Goal: Information Seeking & Learning: Check status

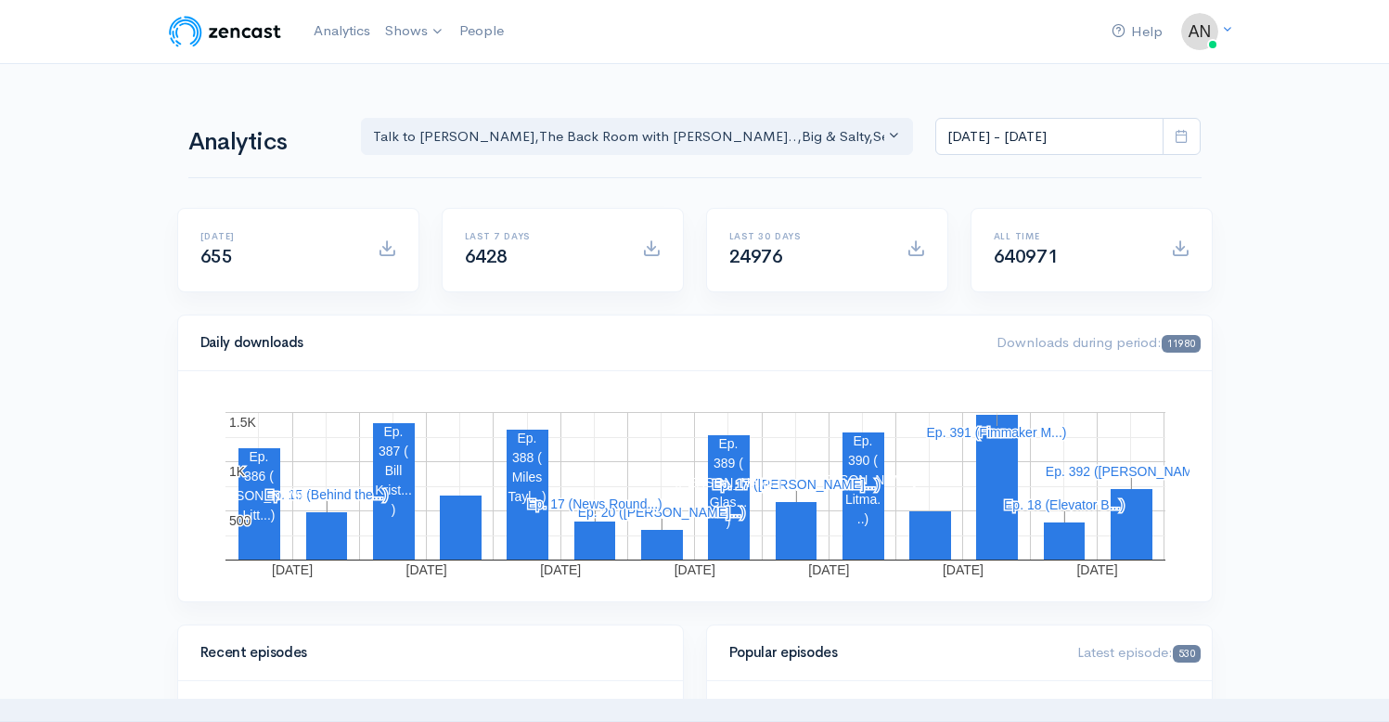
scroll to position [240, 0]
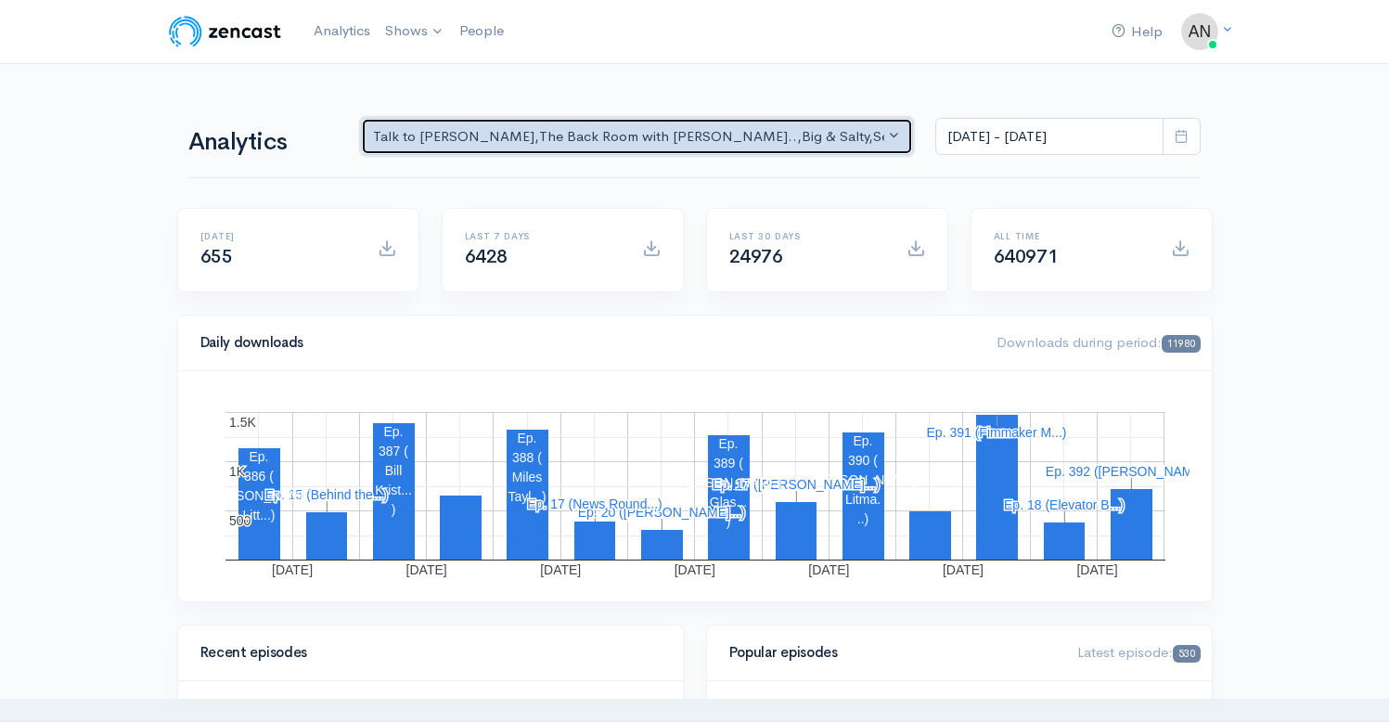
click at [664, 133] on div "Talk to [PERSON_NAME] , The Back Room with [PERSON_NAME].. , Big & Salty , Seri…" at bounding box center [629, 136] width 512 height 21
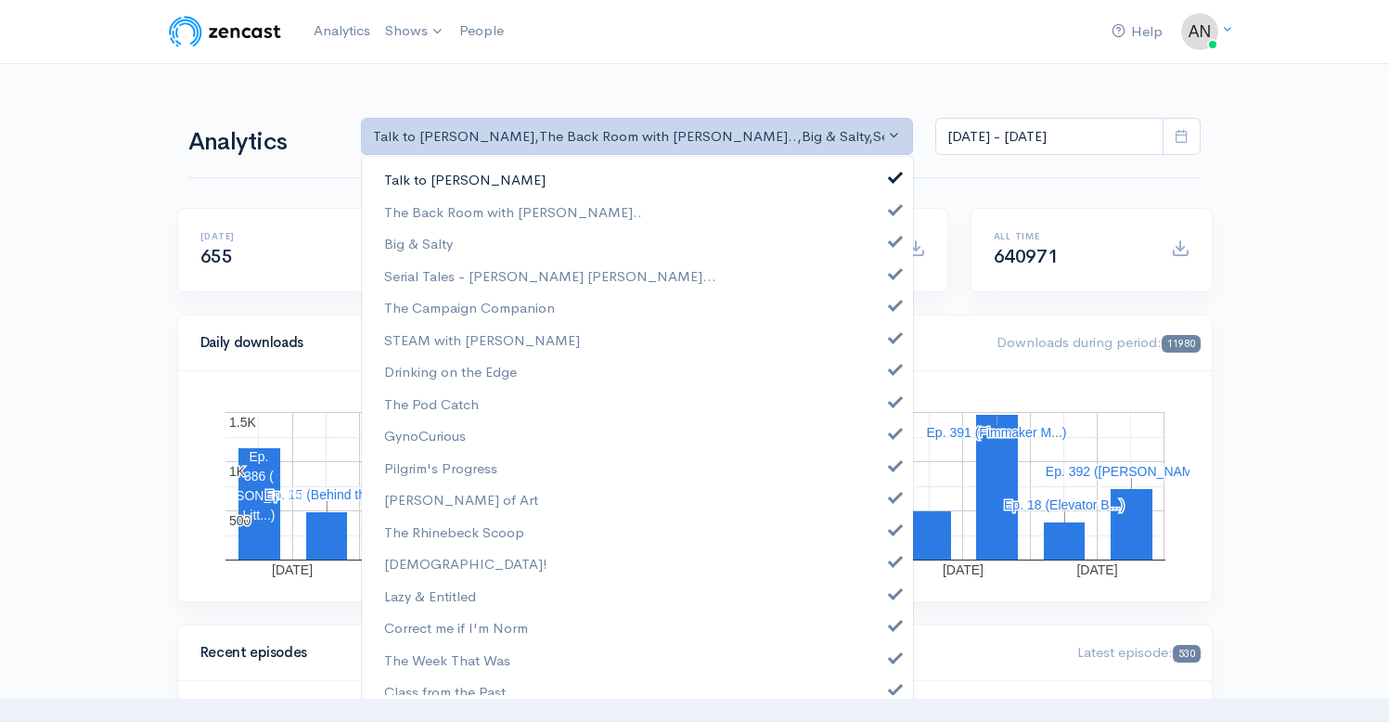
scroll to position [0, 0]
click at [892, 179] on span at bounding box center [895, 175] width 7 height 14
select select "10316"
click at [883, 250] on link "Big & Salty" at bounding box center [637, 243] width 551 height 32
click at [892, 276] on span at bounding box center [895, 271] width 7 height 14
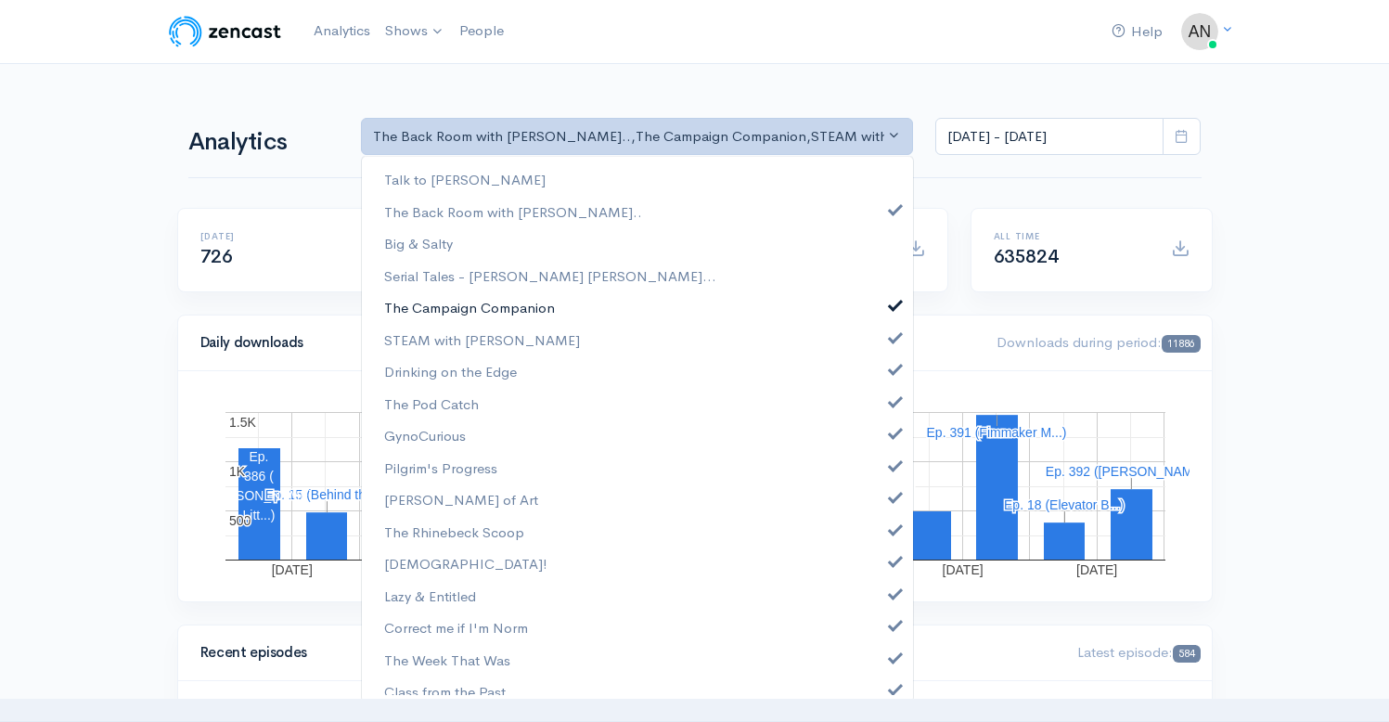
click at [892, 305] on span at bounding box center [895, 303] width 7 height 14
click at [892, 337] on span at bounding box center [895, 336] width 7 height 14
click at [892, 372] on span at bounding box center [895, 367] width 7 height 14
click at [892, 396] on span at bounding box center [895, 400] width 7 height 14
click at [886, 446] on link "GynoCurious" at bounding box center [637, 435] width 551 height 32
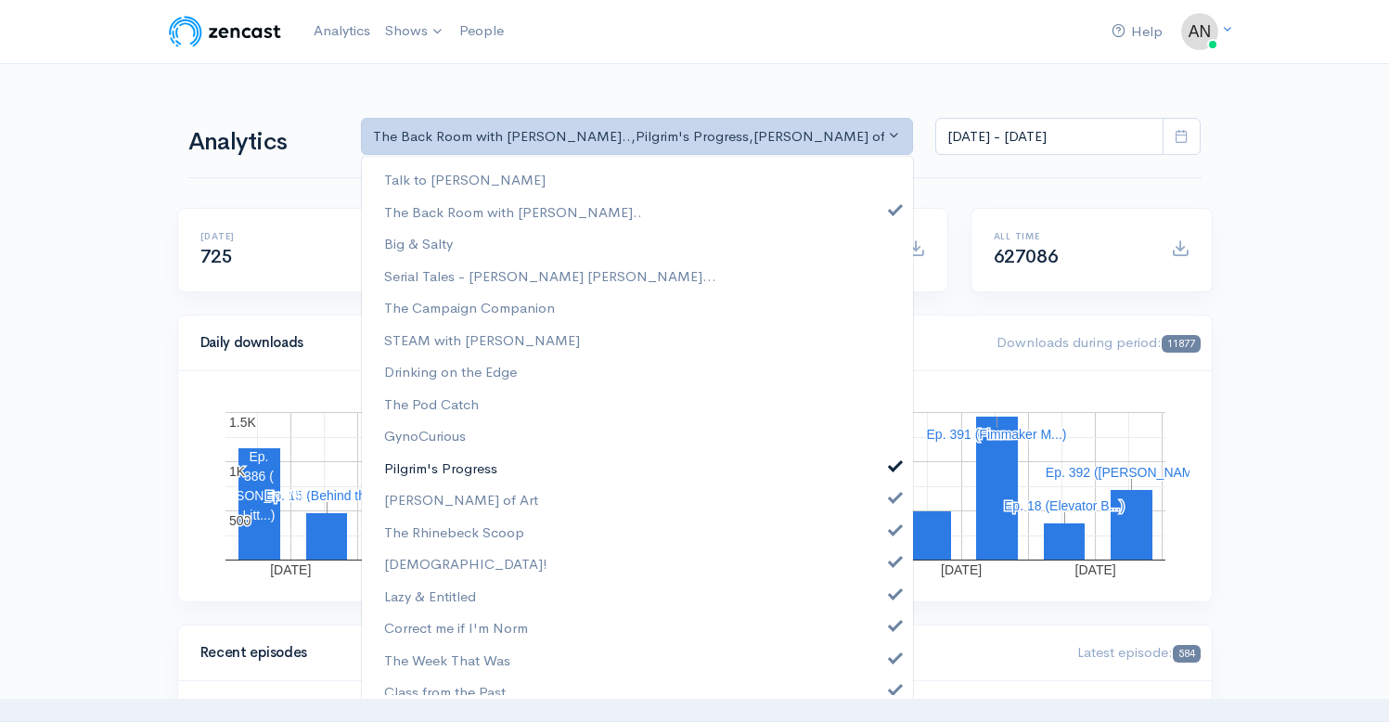
click at [892, 460] on span at bounding box center [895, 464] width 7 height 14
click at [892, 494] on span at bounding box center [895, 495] width 7 height 14
click at [892, 527] on span at bounding box center [895, 528] width 7 height 14
click at [892, 555] on span at bounding box center [895, 559] width 7 height 14
click at [892, 590] on span at bounding box center [895, 592] width 7 height 14
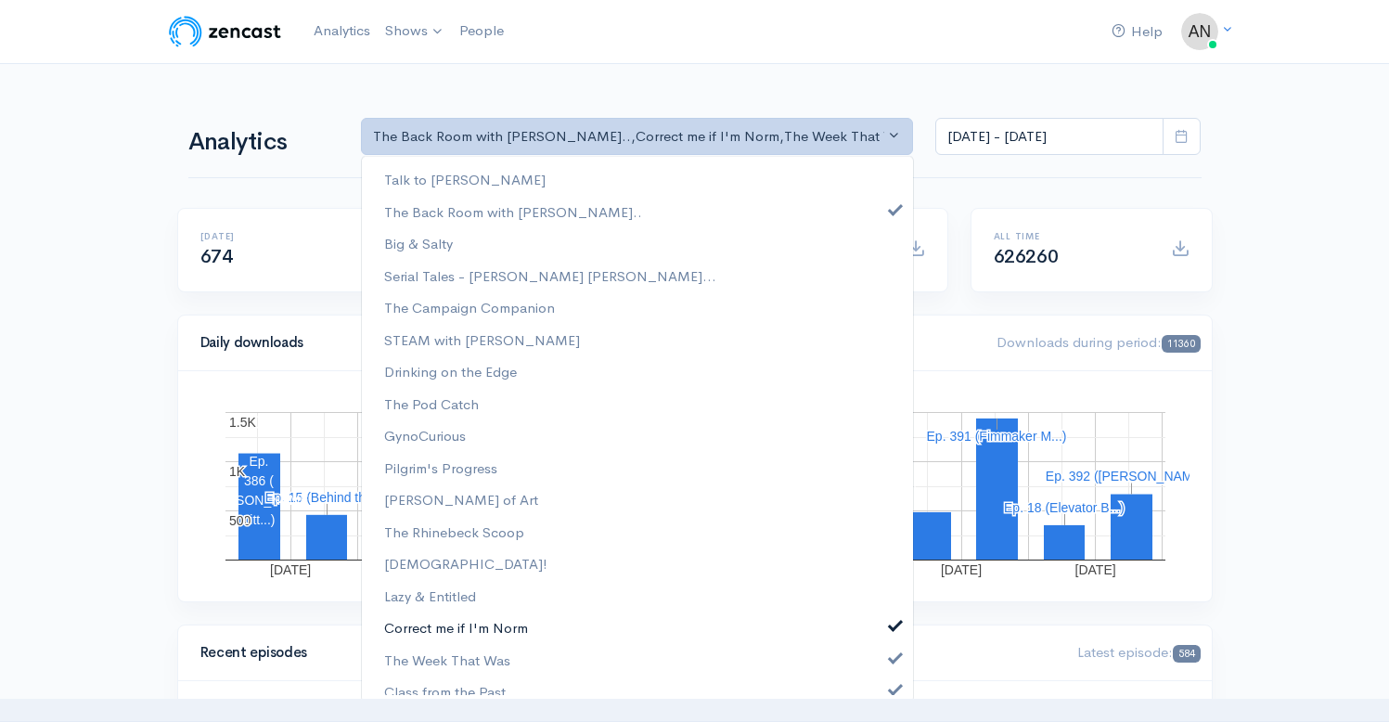
click at [892, 629] on span at bounding box center [895, 623] width 7 height 14
click at [892, 653] on span at bounding box center [895, 656] width 7 height 14
click at [879, 677] on link "Class from the Past" at bounding box center [637, 692] width 551 height 32
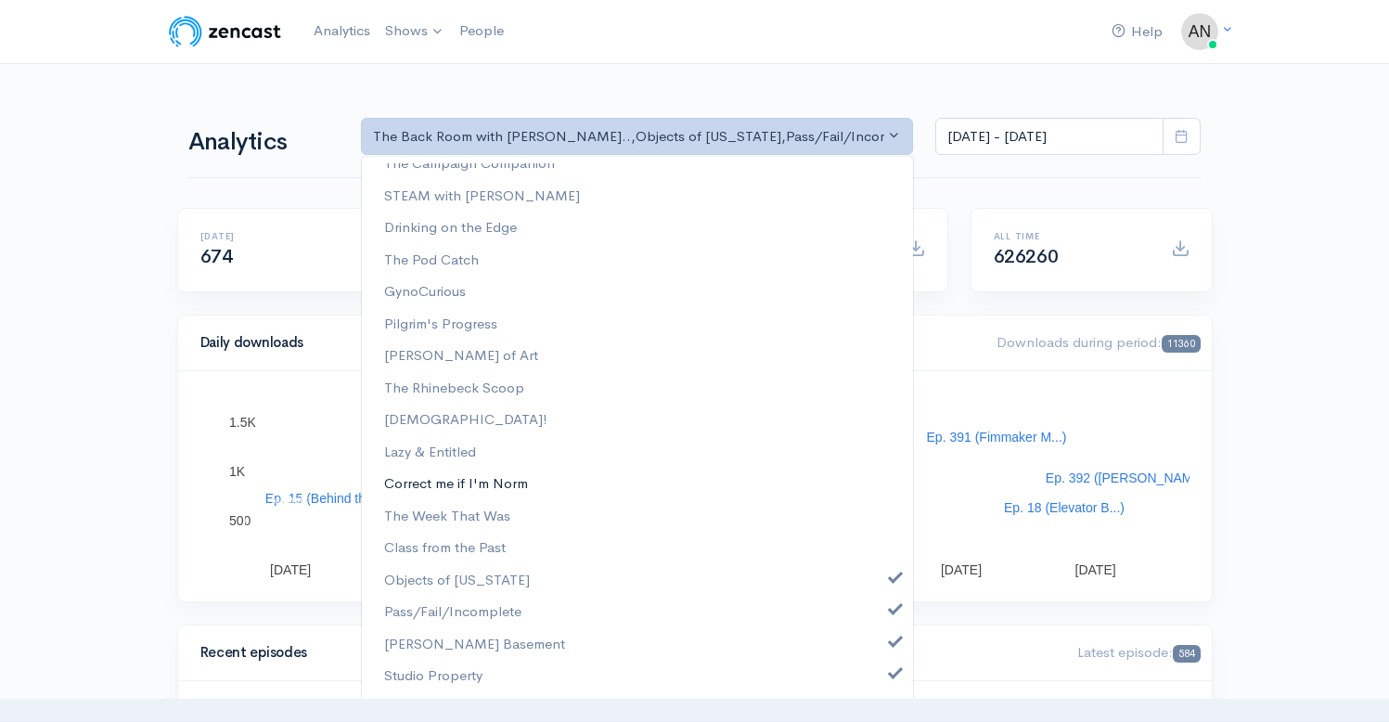
scroll to position [238, 0]
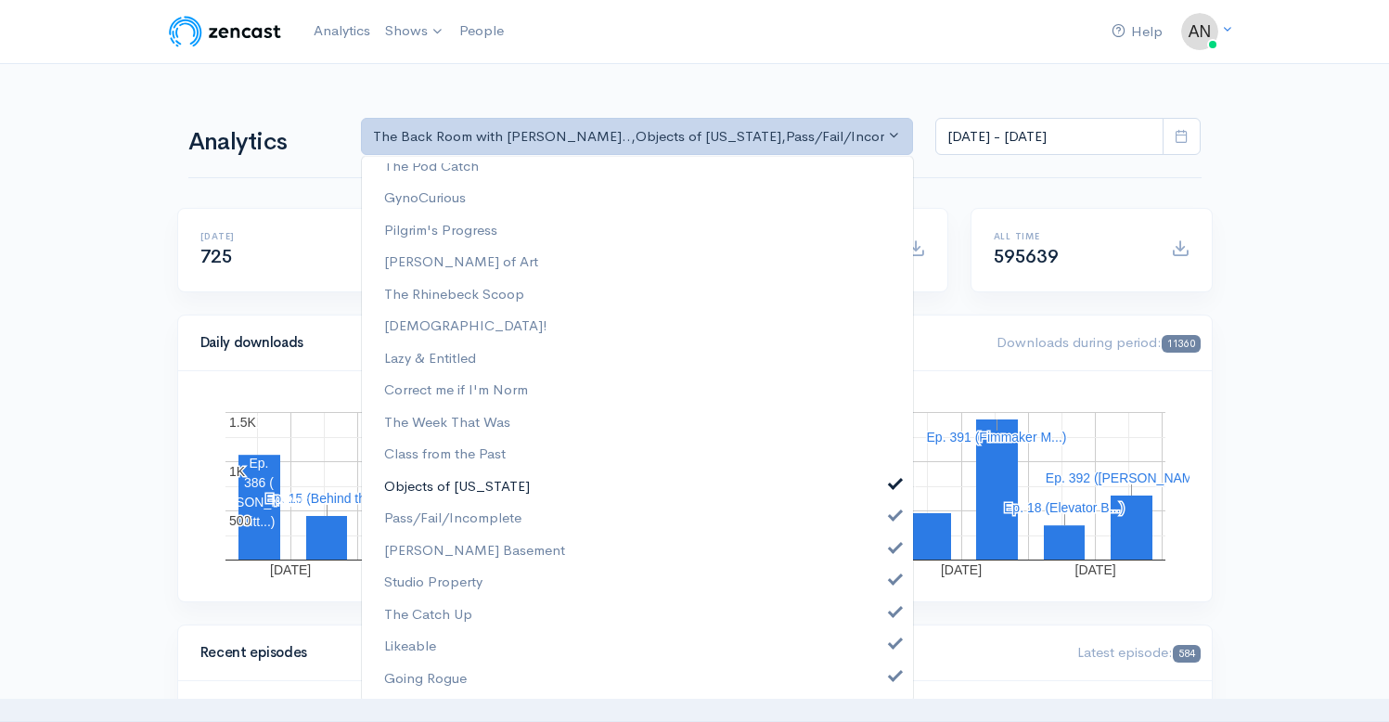
click at [892, 481] on span at bounding box center [895, 482] width 7 height 14
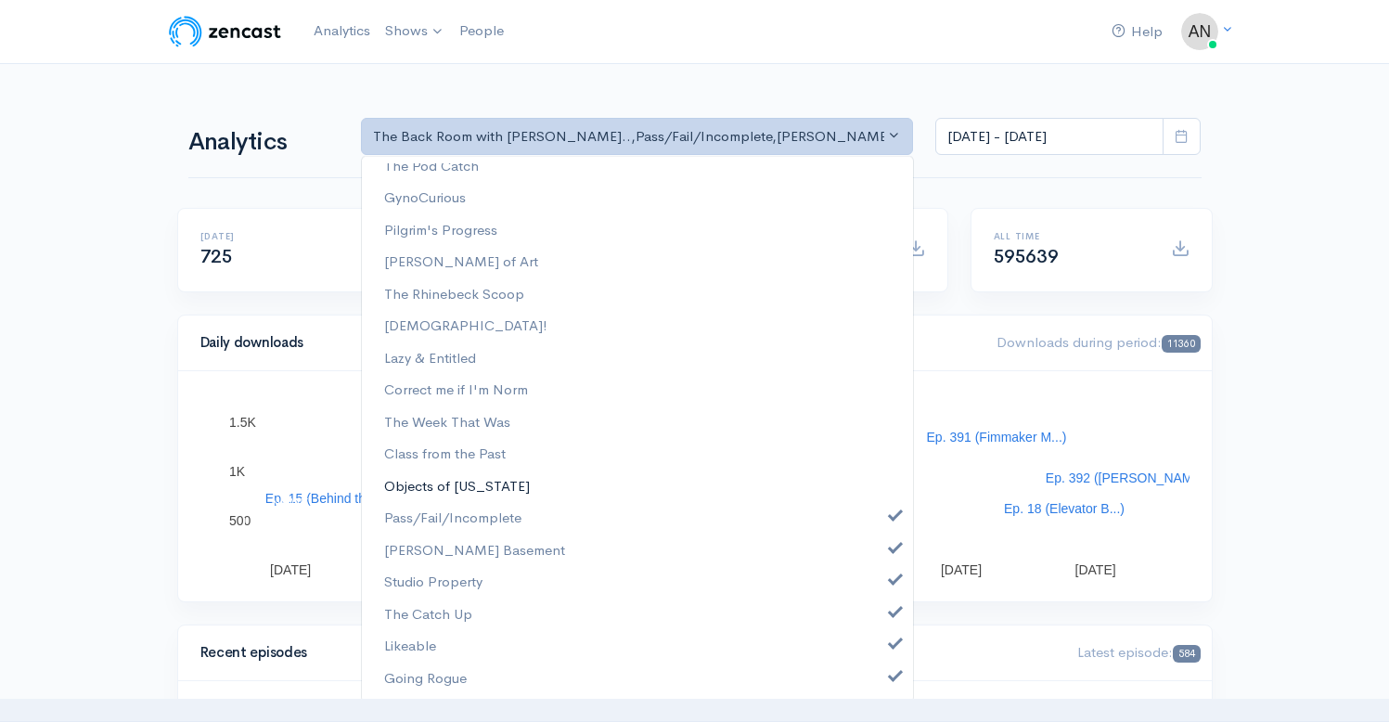
click at [880, 501] on link "Objects of [US_STATE]" at bounding box center [637, 486] width 551 height 32
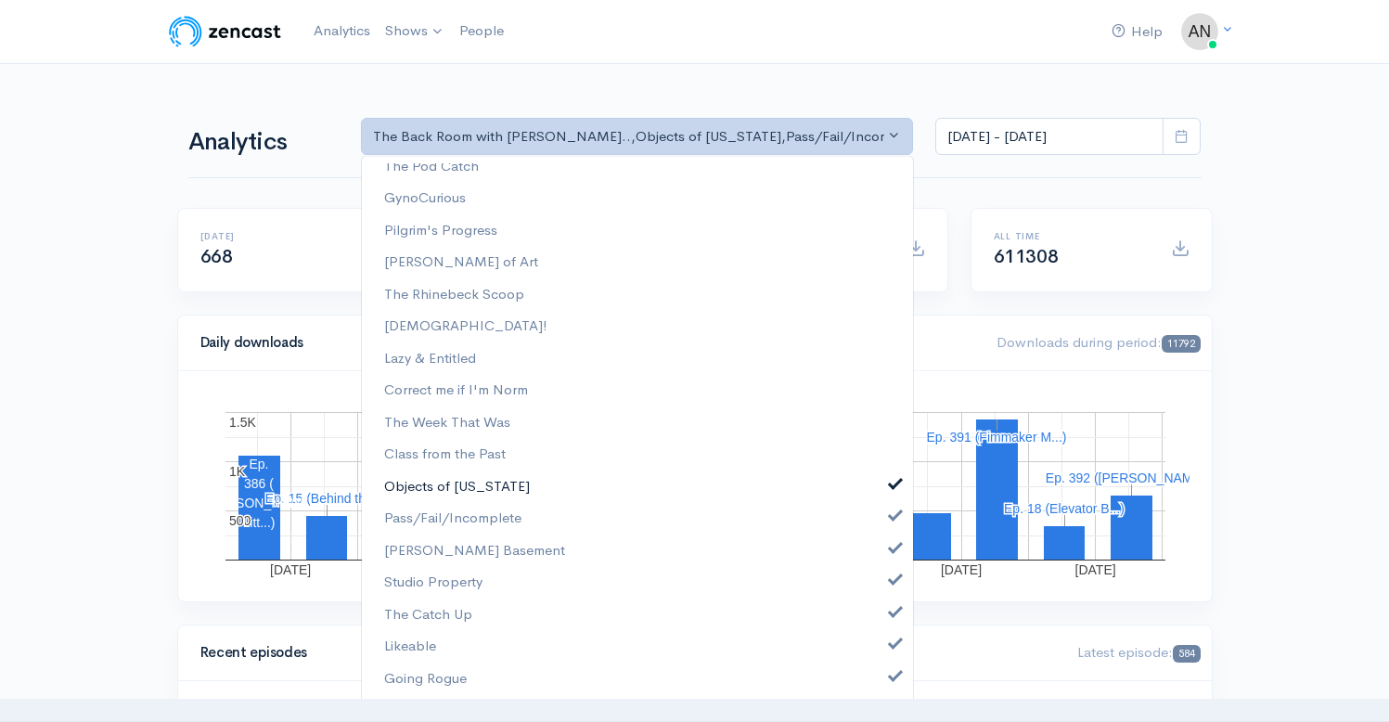
click at [880, 501] on link "Objects of [US_STATE]" at bounding box center [637, 486] width 551 height 32
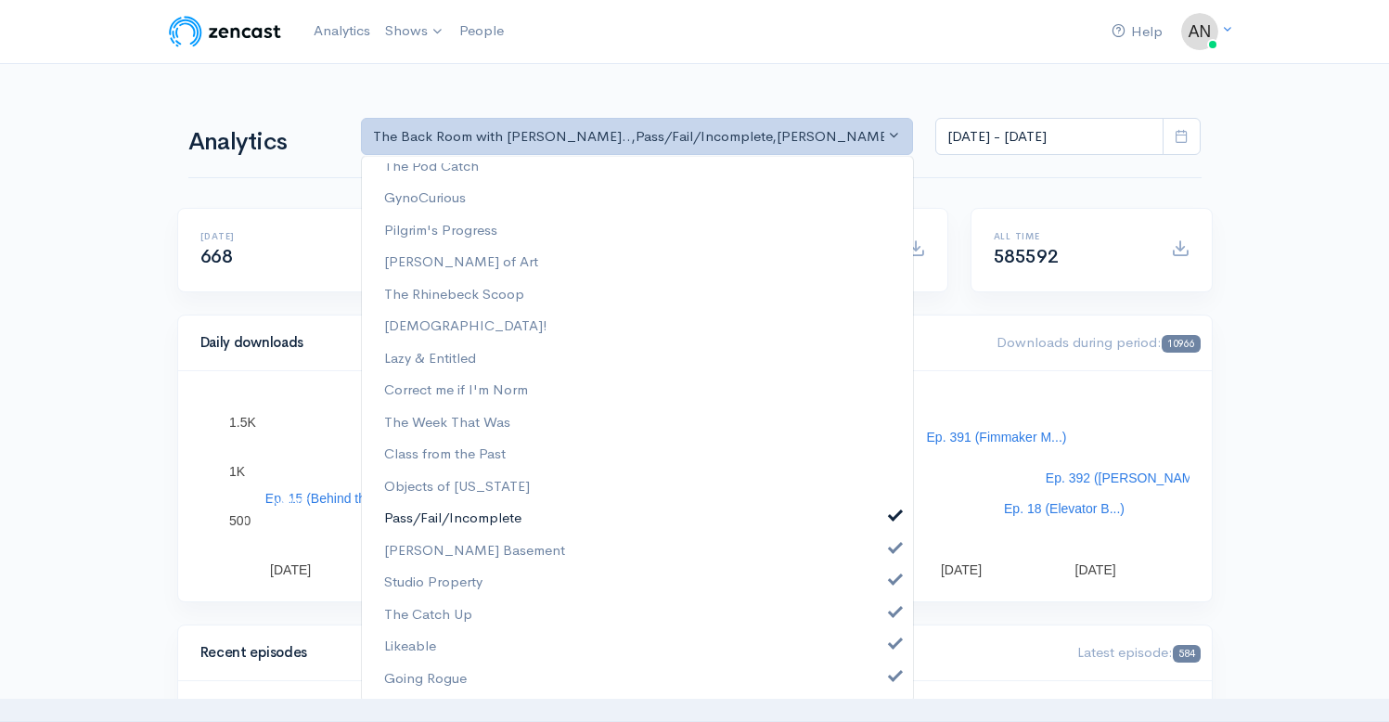
click at [892, 514] on span at bounding box center [895, 514] width 7 height 14
click at [892, 543] on span at bounding box center [895, 546] width 7 height 14
click at [880, 589] on link "Studio Property" at bounding box center [637, 582] width 551 height 32
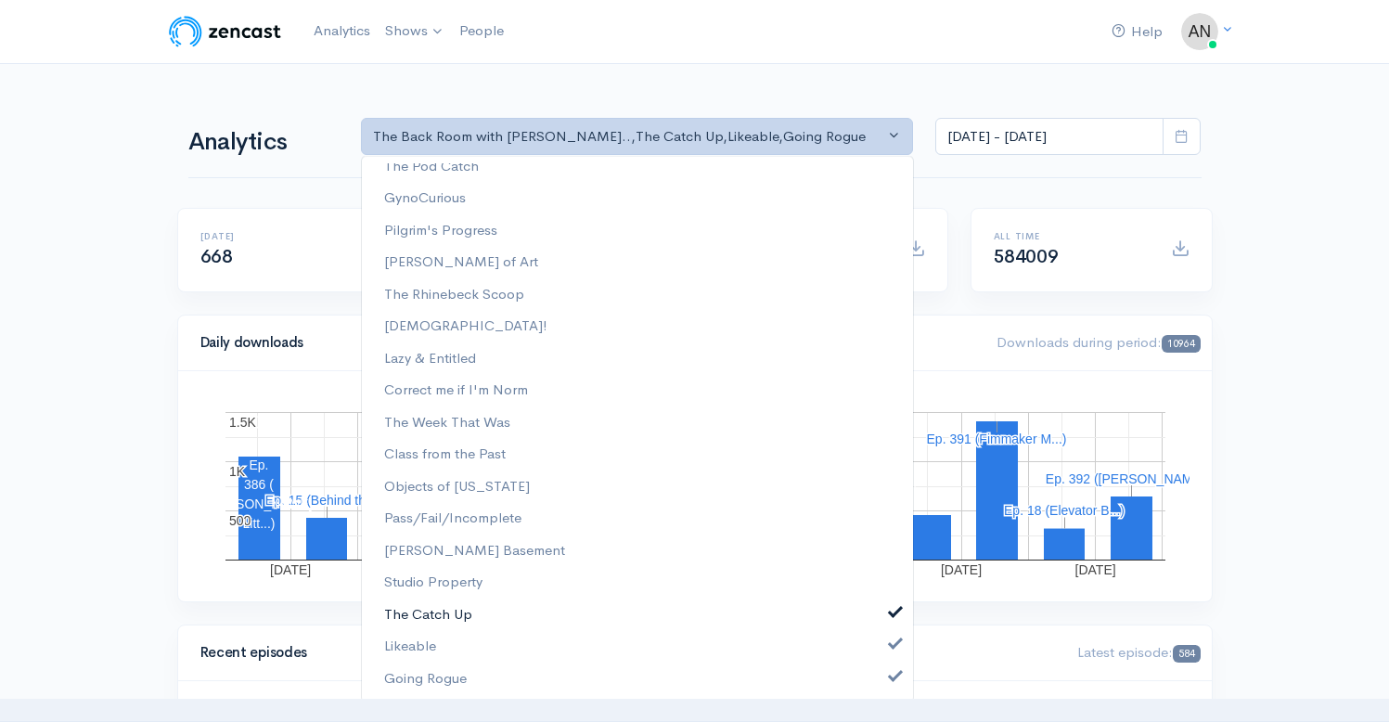
click at [882, 624] on link "The Catch Up" at bounding box center [637, 615] width 551 height 32
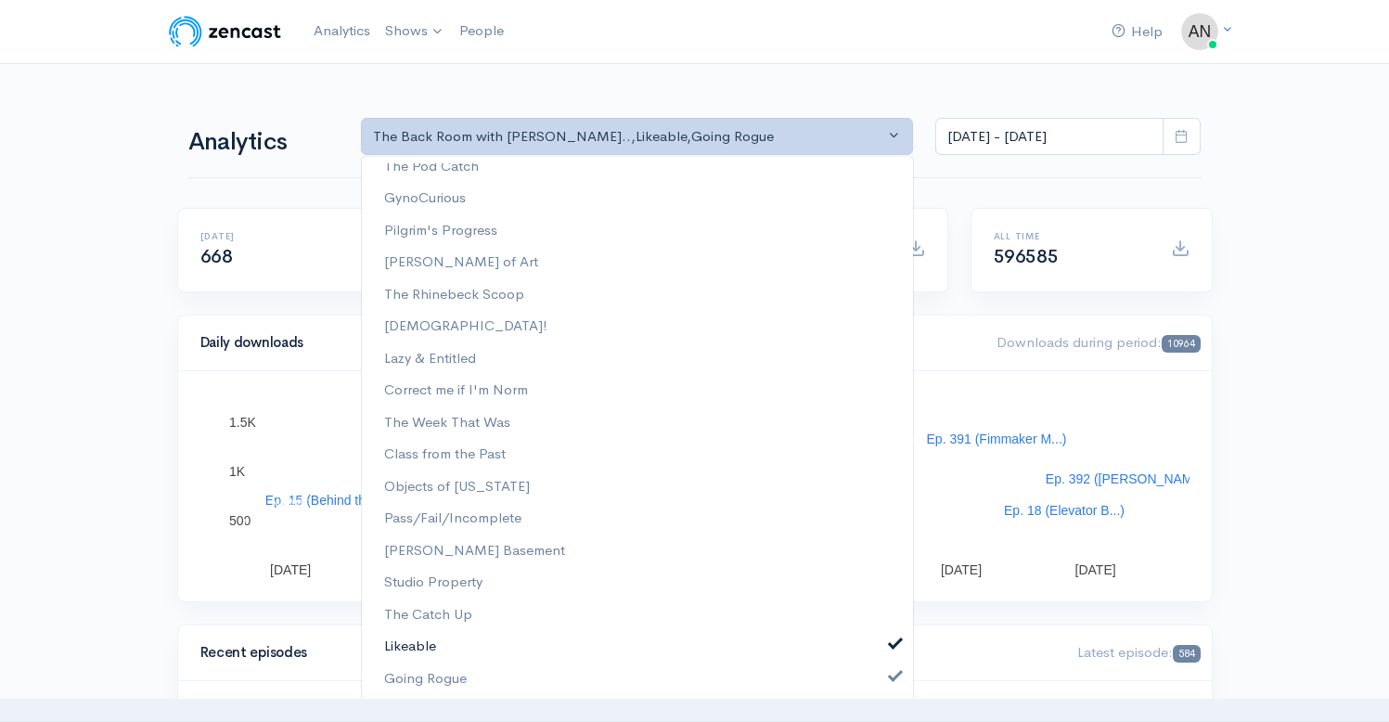
click at [892, 644] on span at bounding box center [895, 642] width 7 height 14
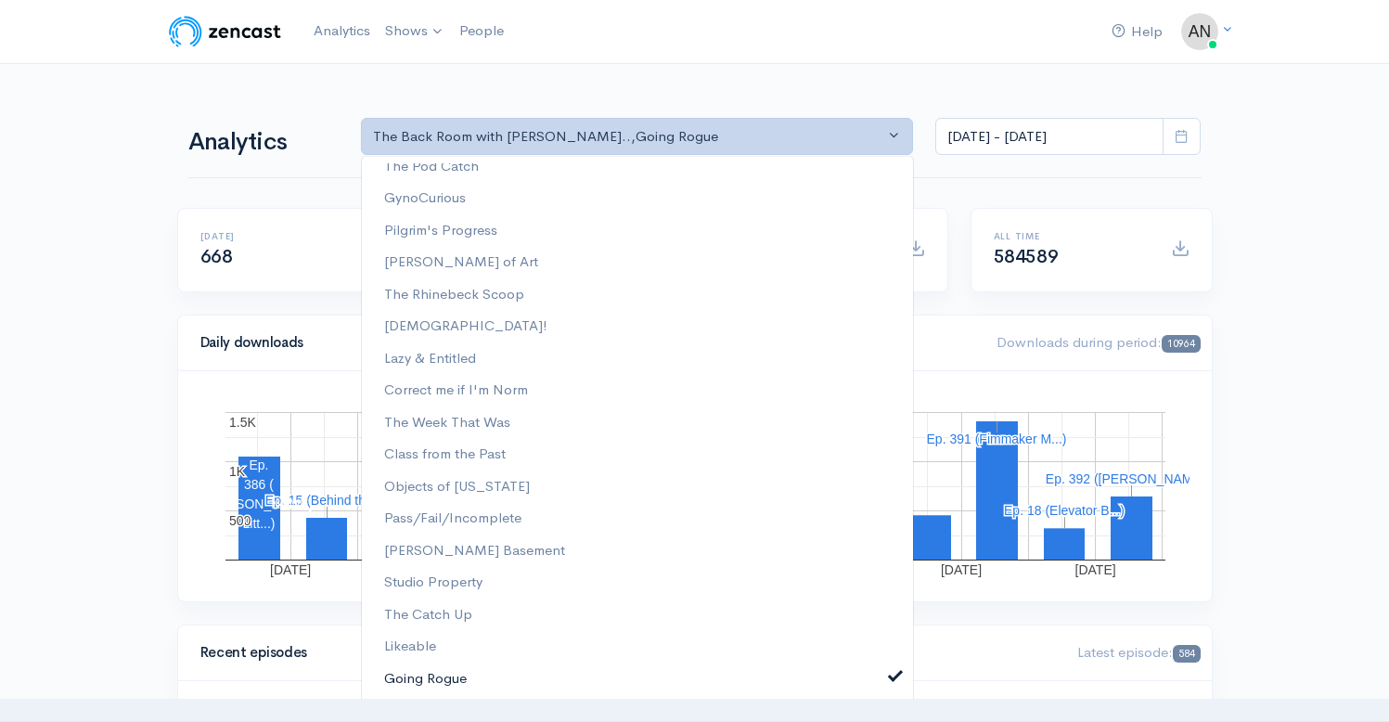
click at [892, 675] on span at bounding box center [895, 674] width 7 height 14
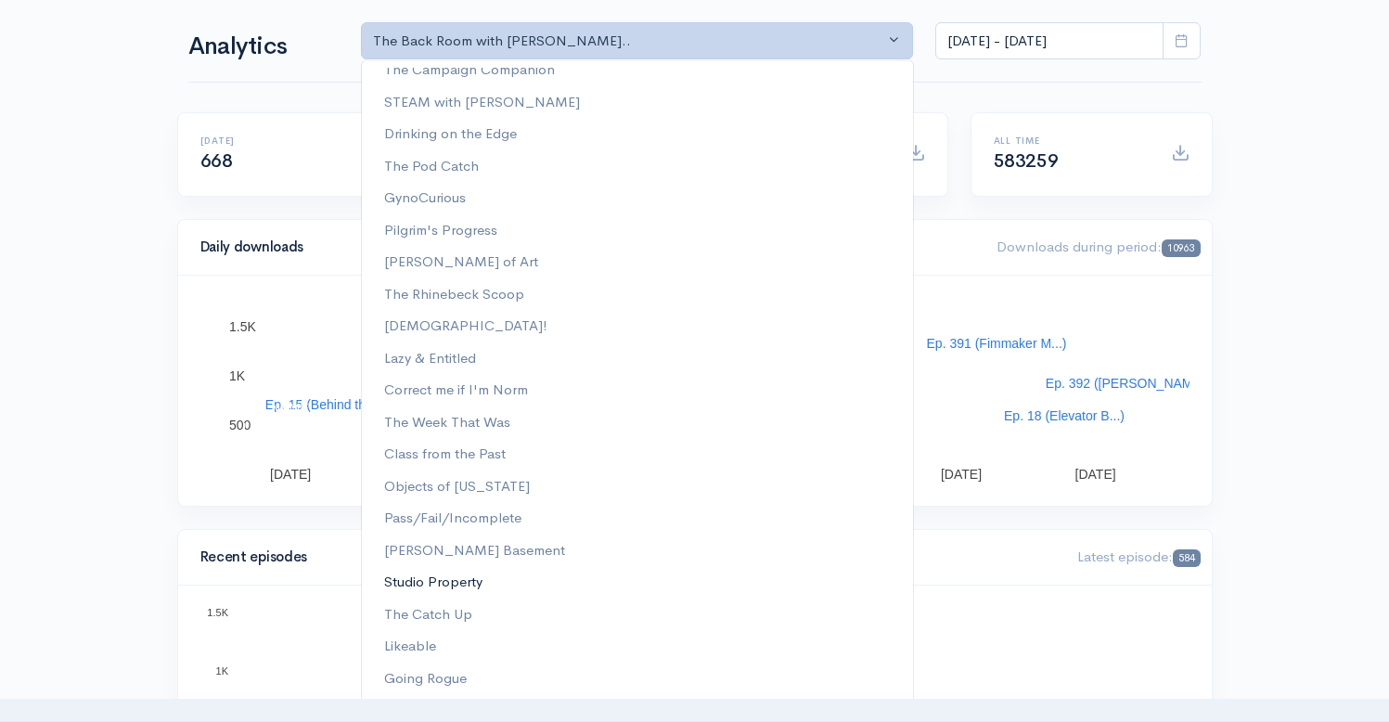
scroll to position [0, 0]
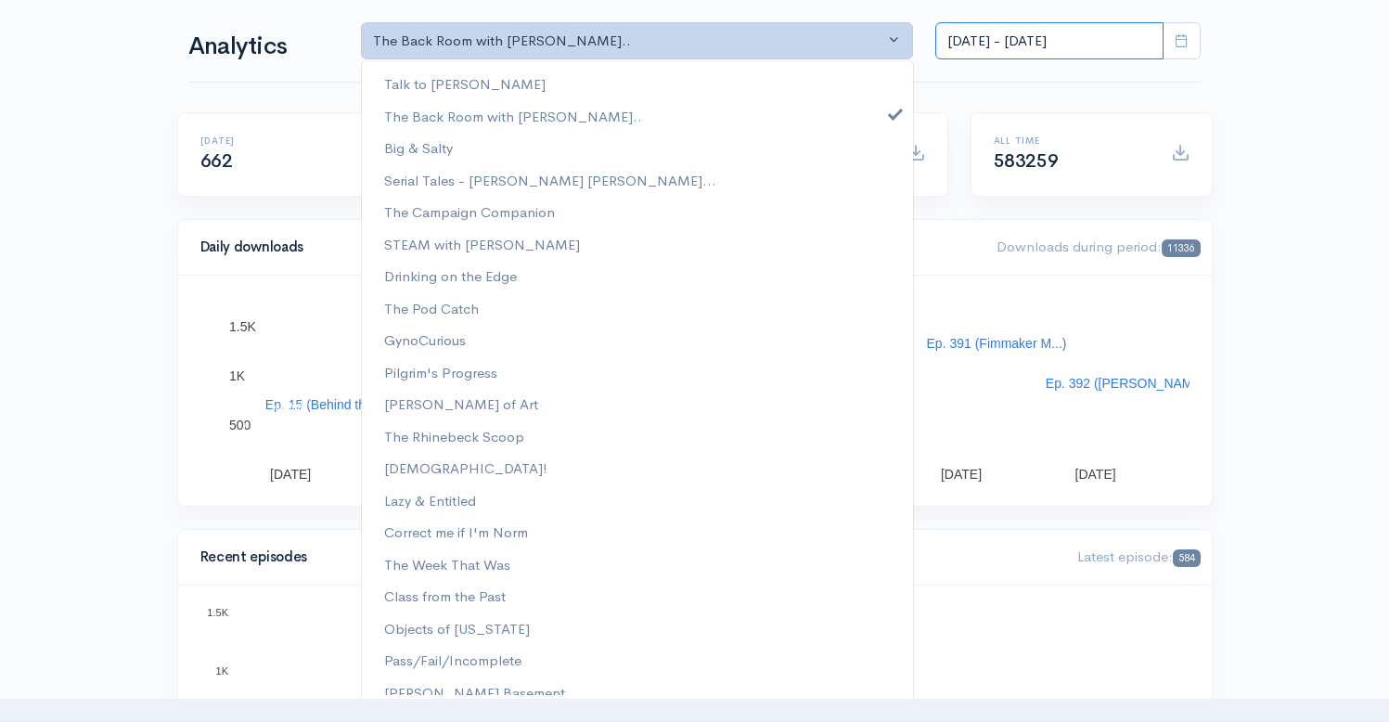
click at [1033, 37] on input "[DATE] - [DATE]" at bounding box center [1049, 41] width 228 height 38
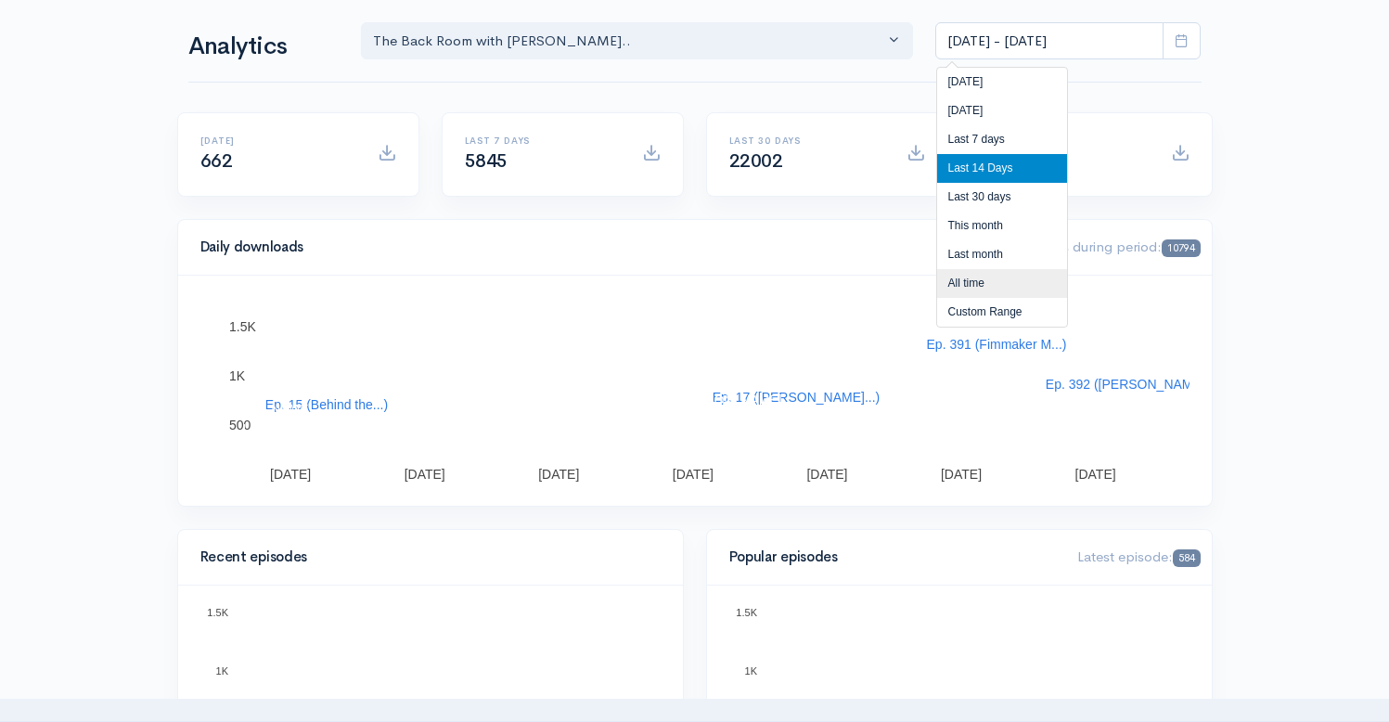
click at [968, 280] on li "All time" at bounding box center [1002, 283] width 130 height 29
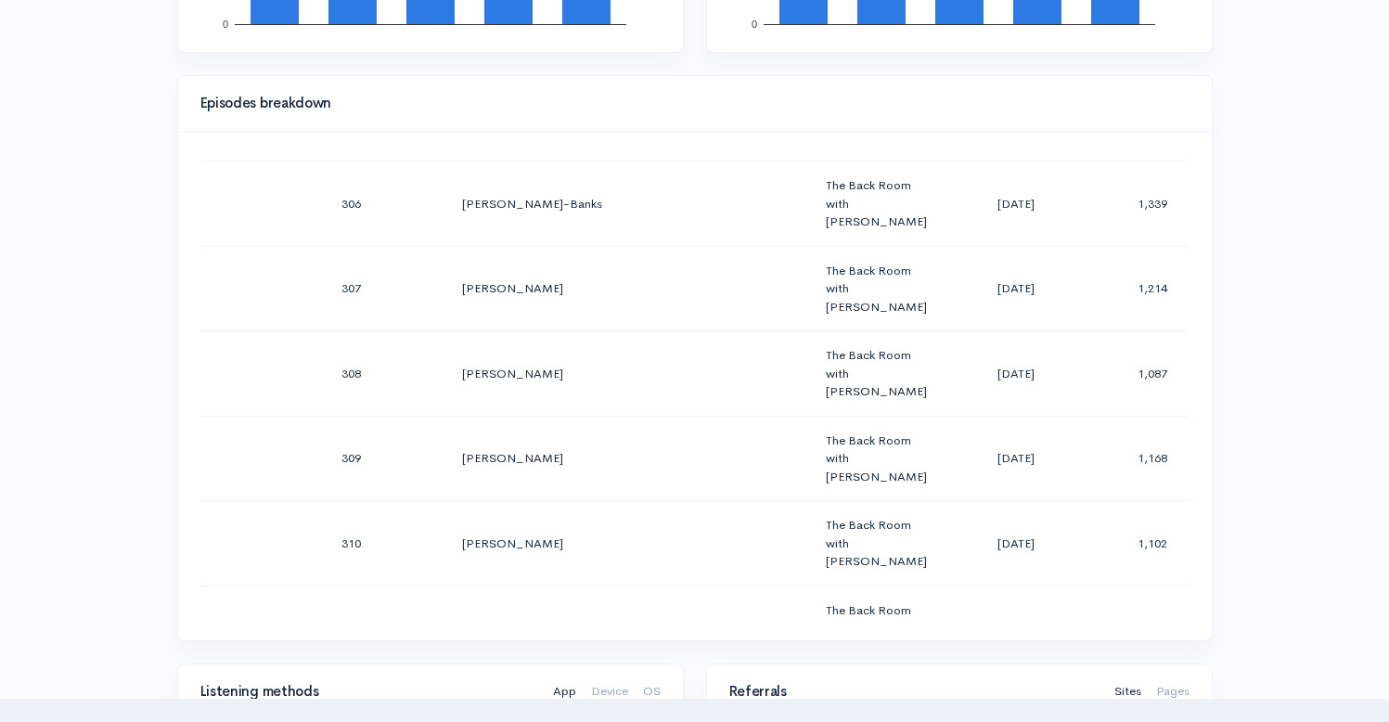
scroll to position [861, 0]
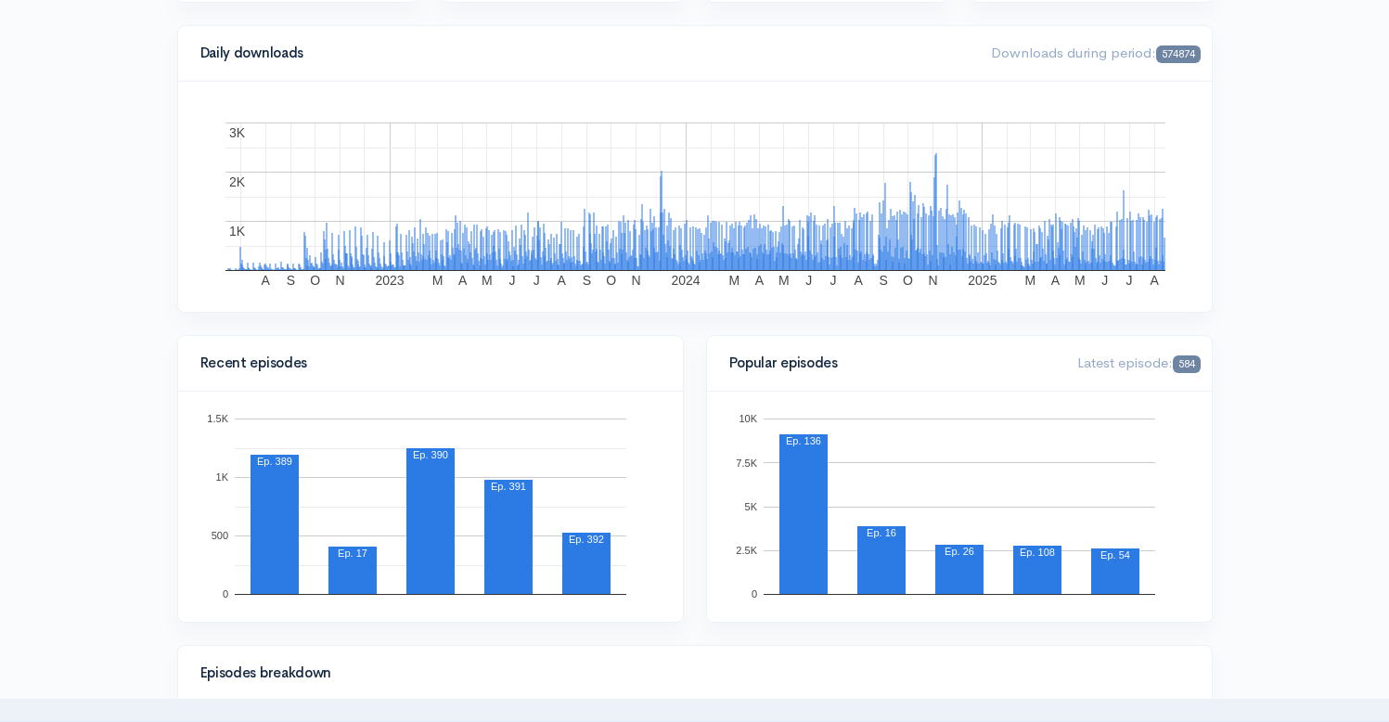
scroll to position [0, 0]
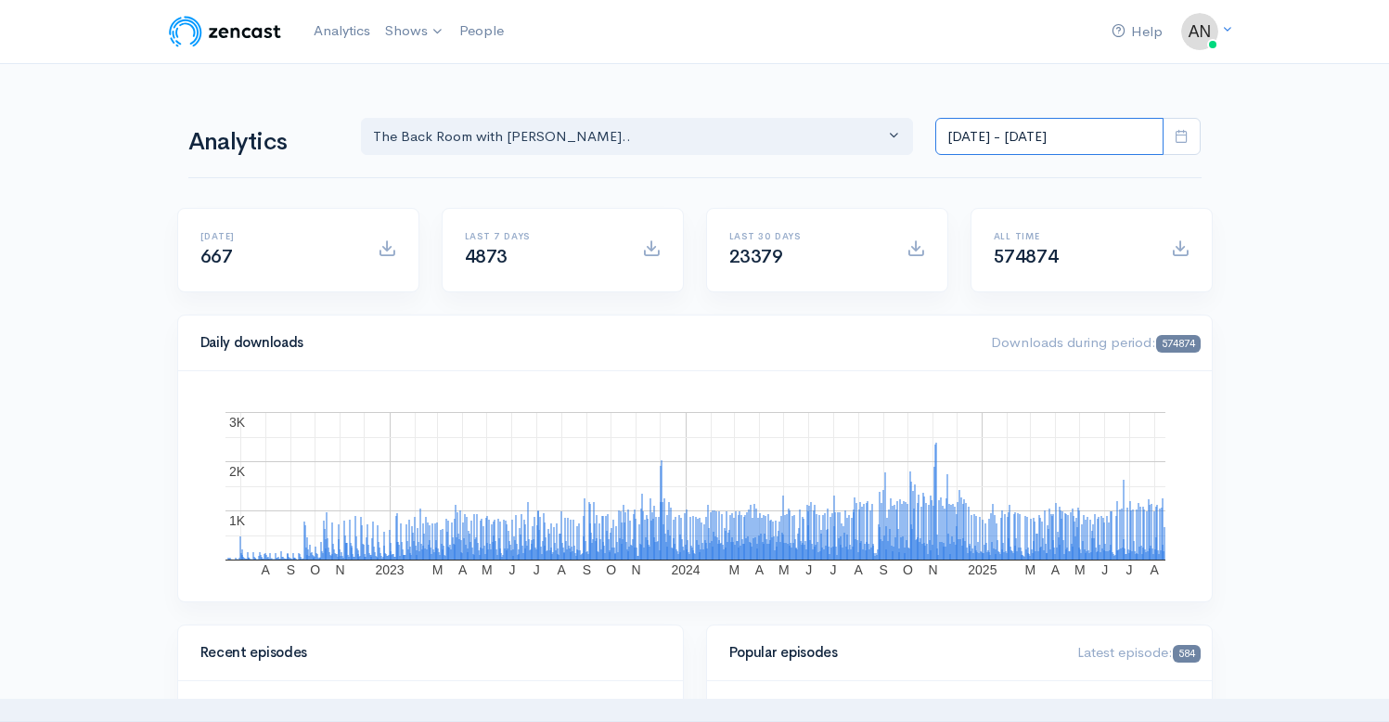
click at [1026, 132] on input "[DATE] - [DATE]" at bounding box center [1049, 137] width 228 height 38
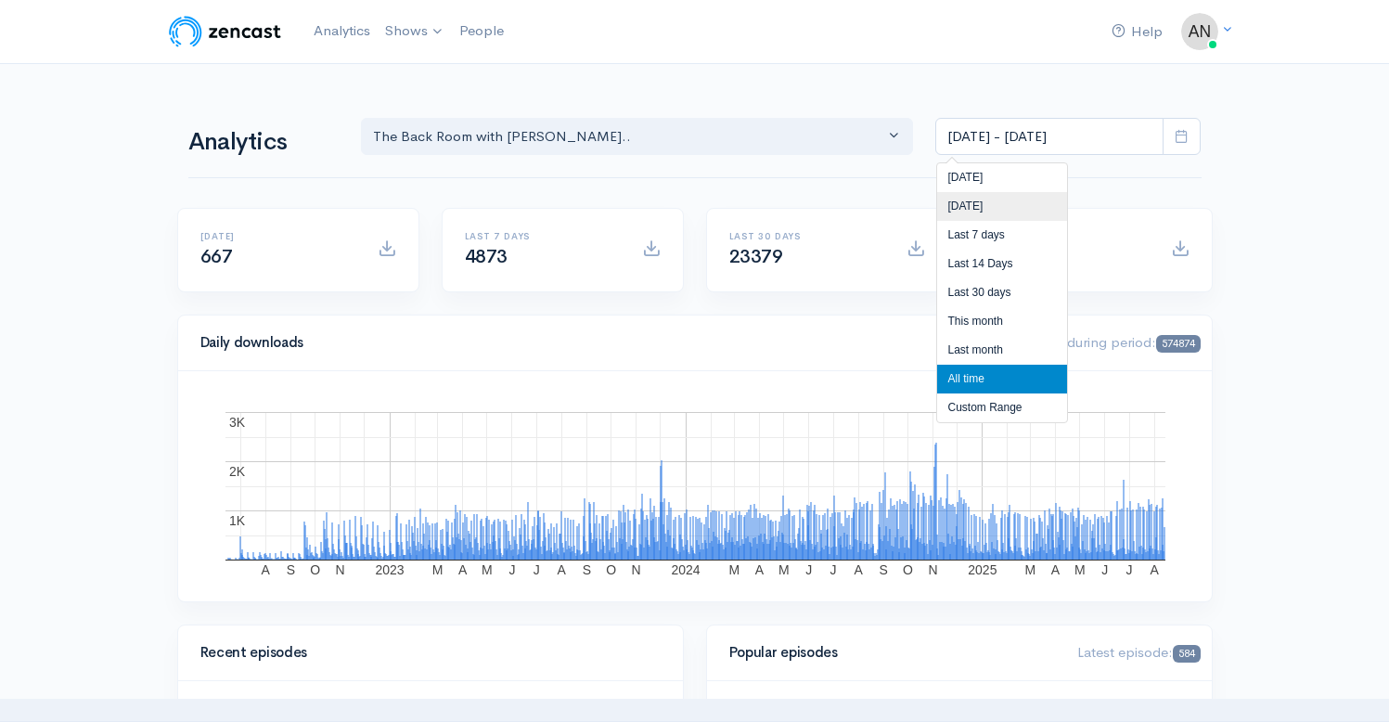
click at [964, 203] on li "[DATE]" at bounding box center [1002, 206] width 130 height 29
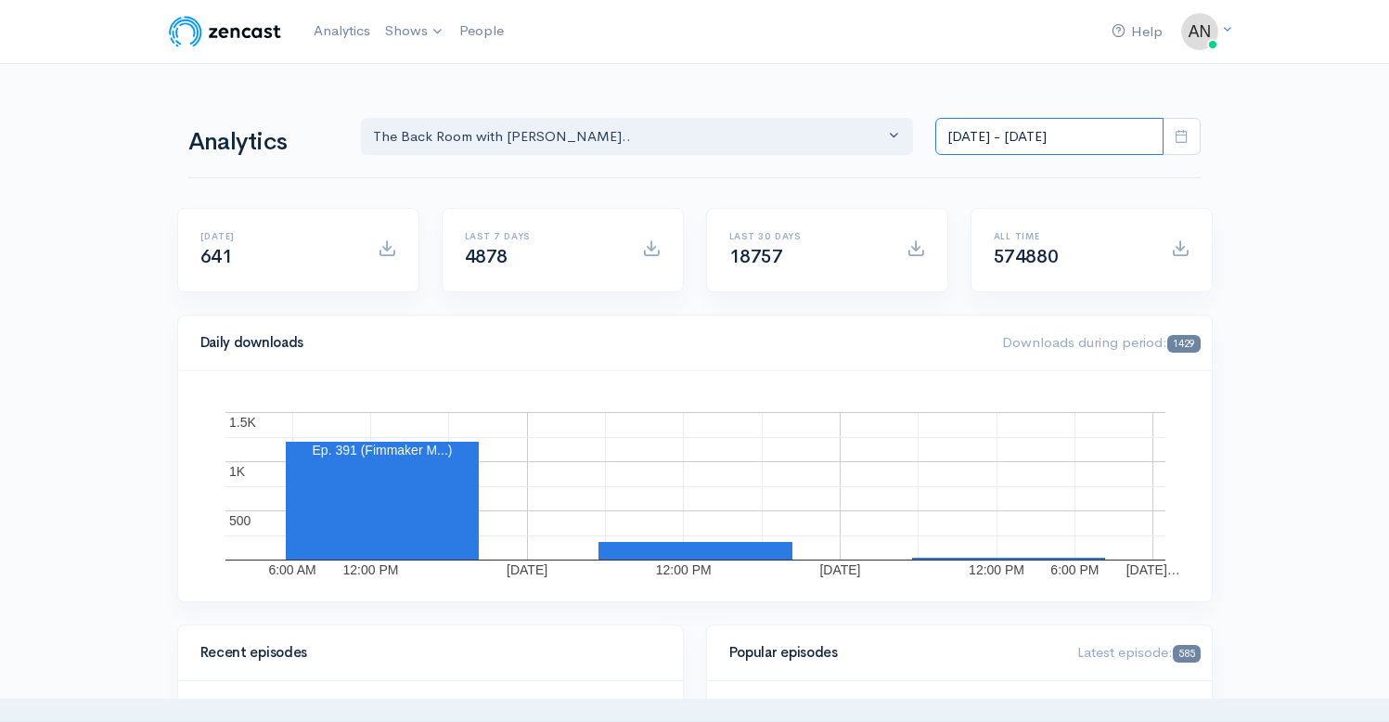
click at [1029, 135] on input "[DATE] - [DATE]" at bounding box center [1049, 137] width 228 height 38
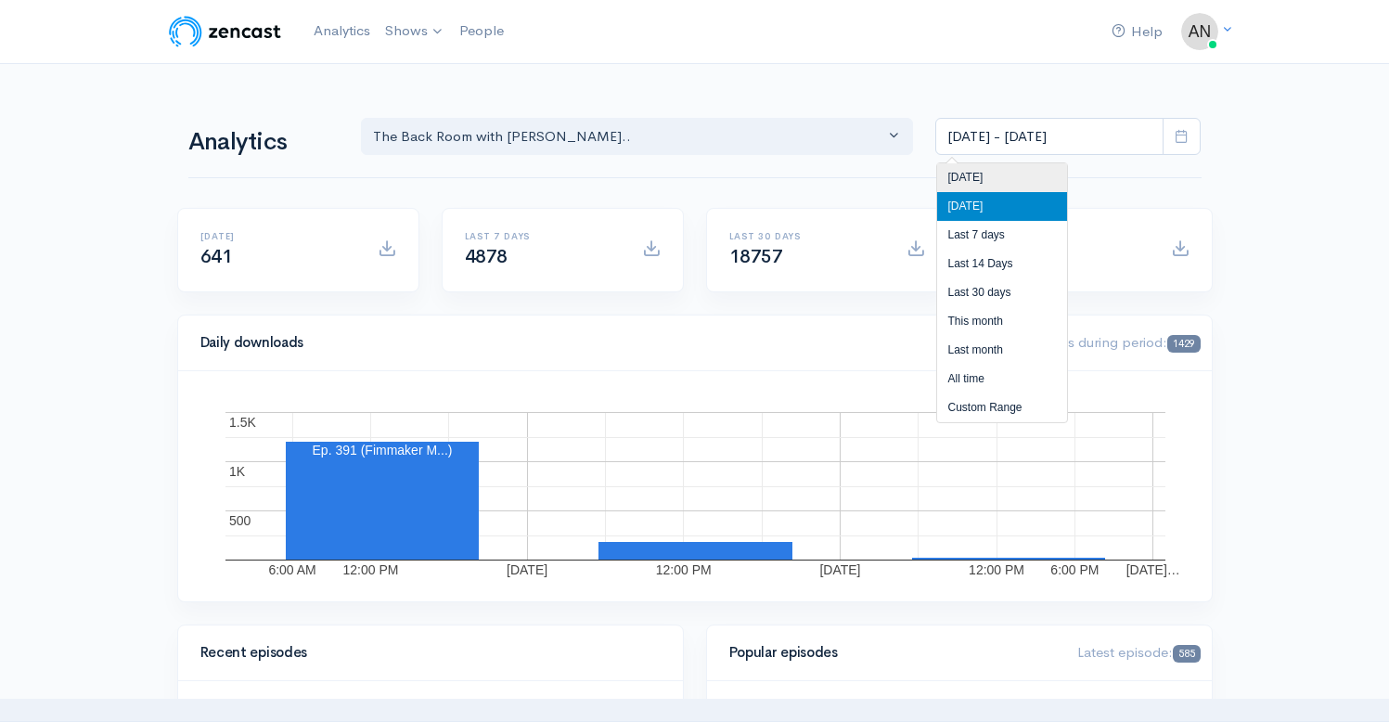
click at [969, 173] on li "[DATE]" at bounding box center [1002, 177] width 130 height 29
type input "[DATE] - [DATE]"
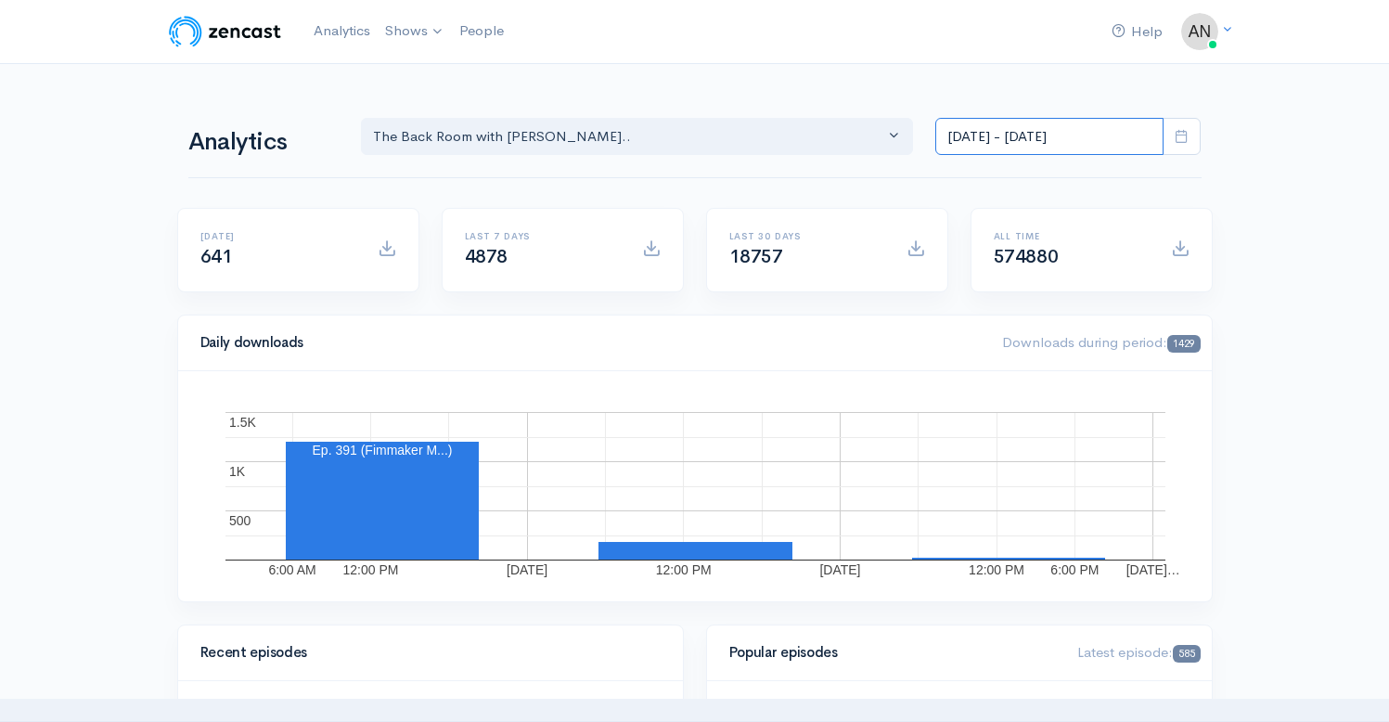
click at [1046, 138] on input "[DATE] - [DATE]" at bounding box center [1049, 137] width 228 height 38
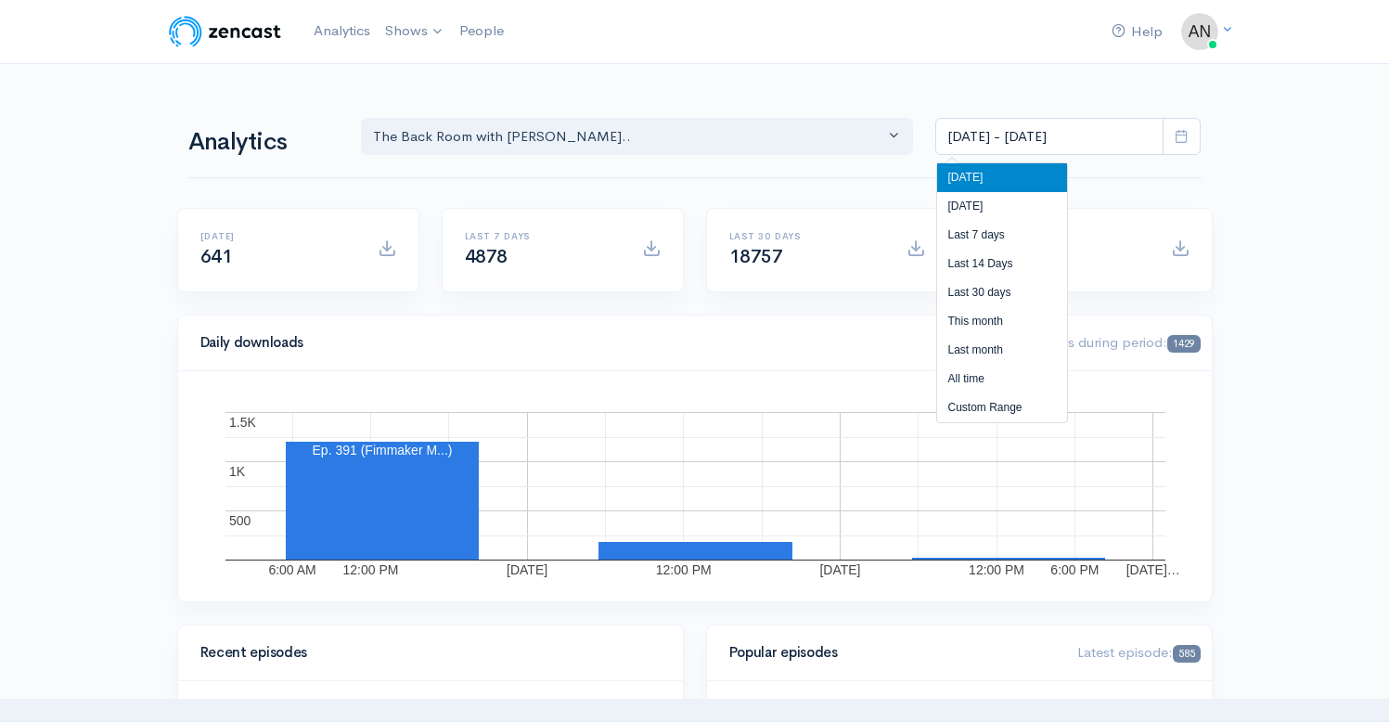
click at [963, 181] on li "[DATE]" at bounding box center [1002, 177] width 130 height 29
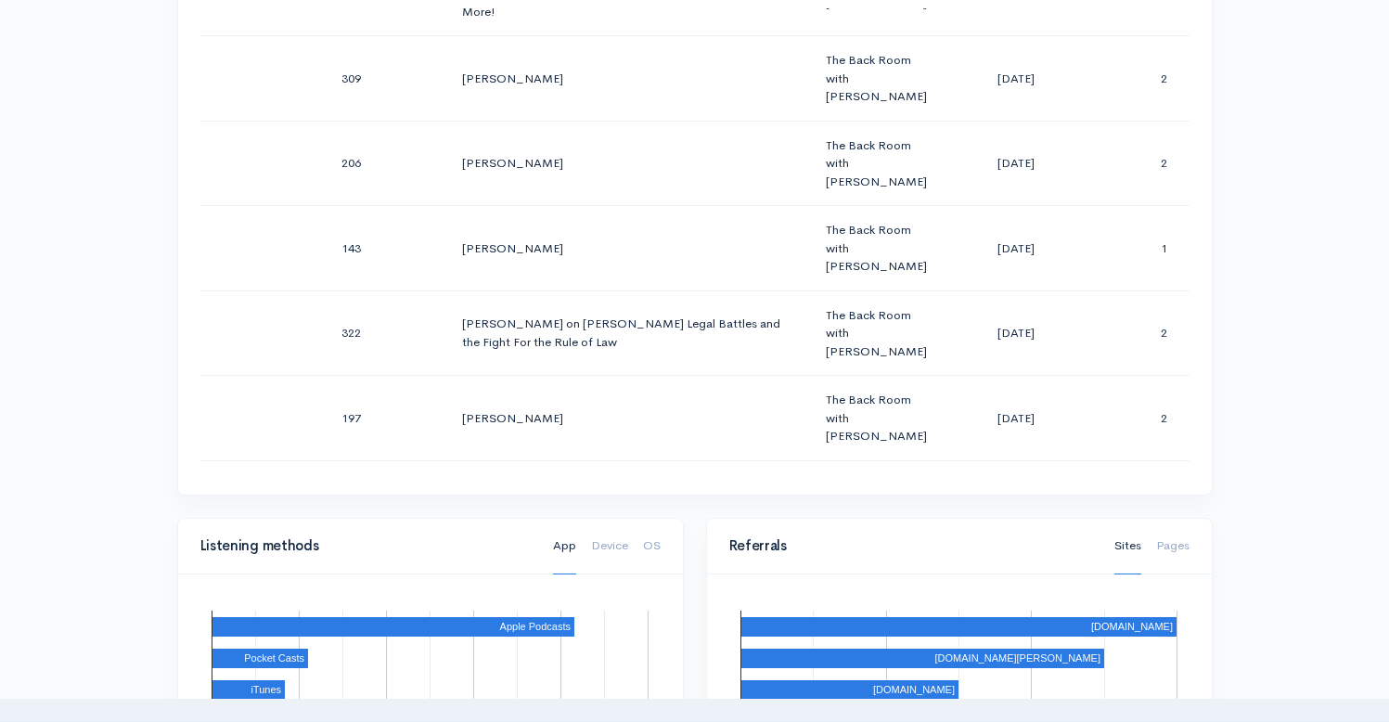
scroll to position [832, 0]
